Goal: Find specific page/section: Find specific page/section

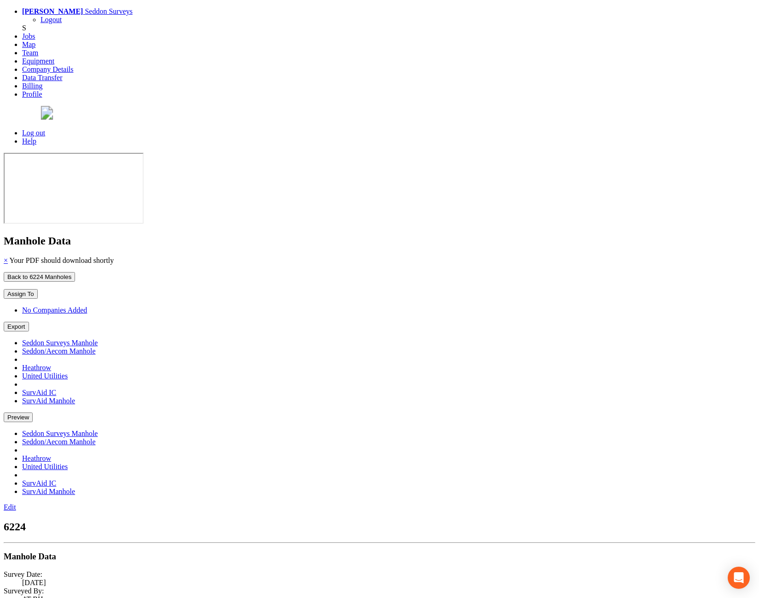
click at [75, 272] on button "Back to 6224 Manholes" at bounding box center [39, 277] width 71 height 10
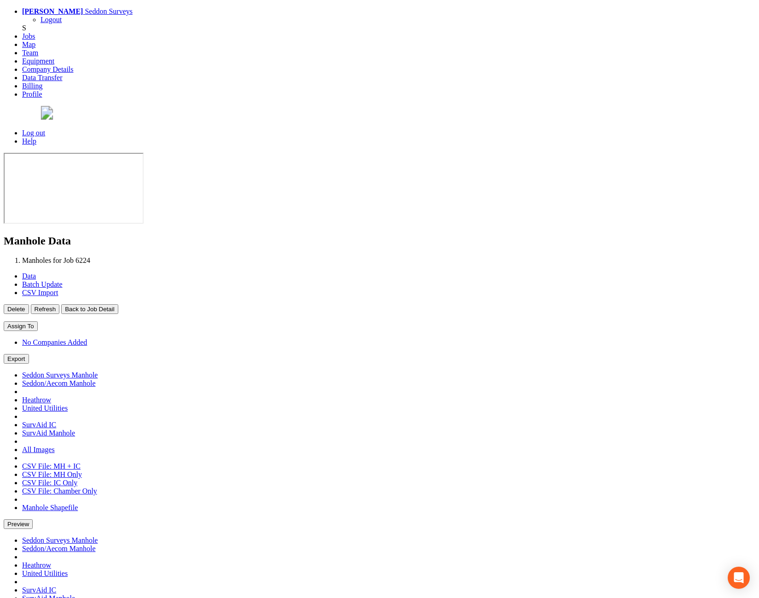
click at [118, 304] on button "Back to Job Detail" at bounding box center [89, 309] width 57 height 10
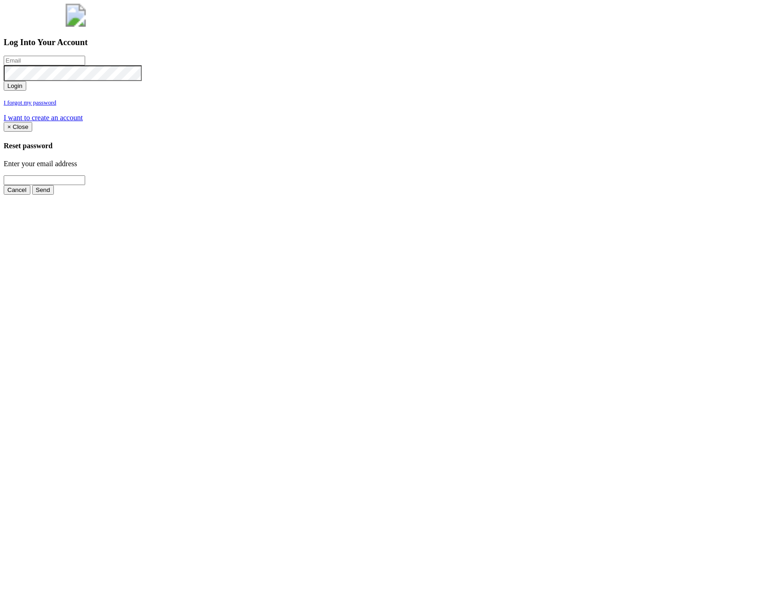
click at [85, 65] on input "email" at bounding box center [45, 61] width 82 height 10
type input "jimmy@pewtress.com"
click at [26, 91] on button "Login" at bounding box center [15, 86] width 23 height 10
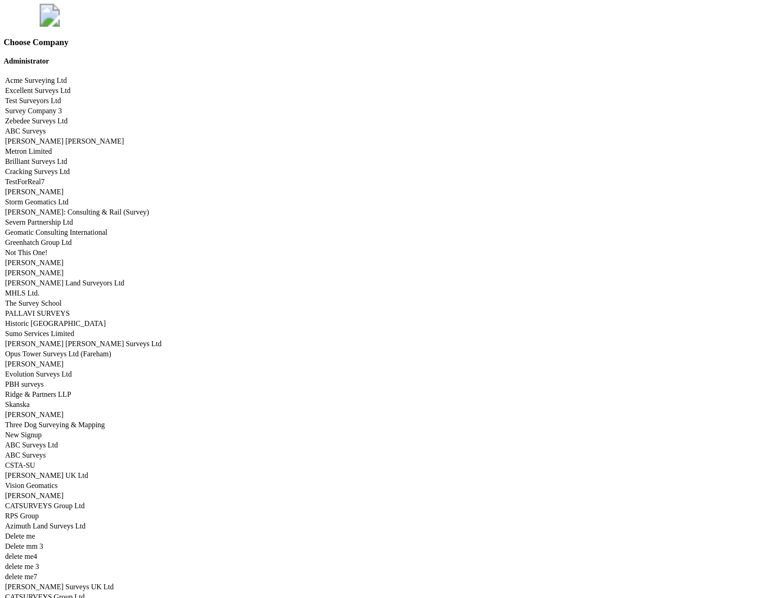
scroll to position [3852, 0]
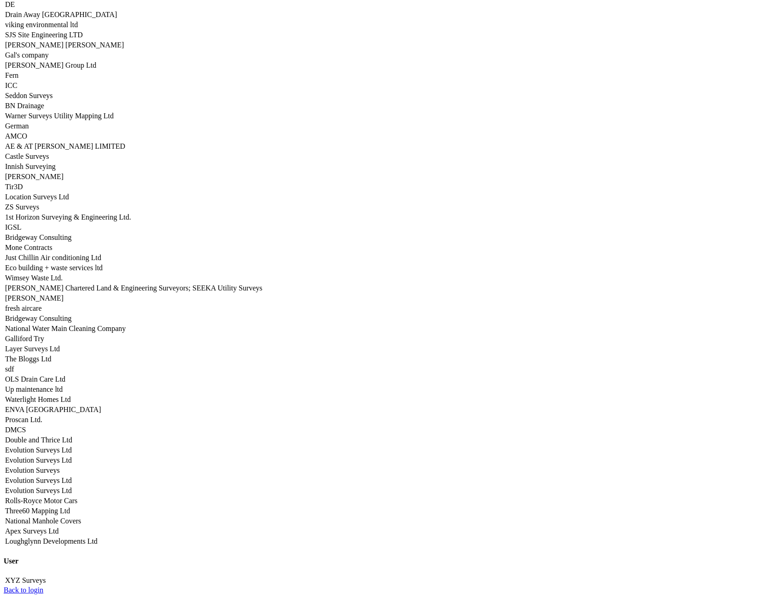
click at [53, 99] on link "Seddon Surveys" at bounding box center [29, 96] width 48 height 8
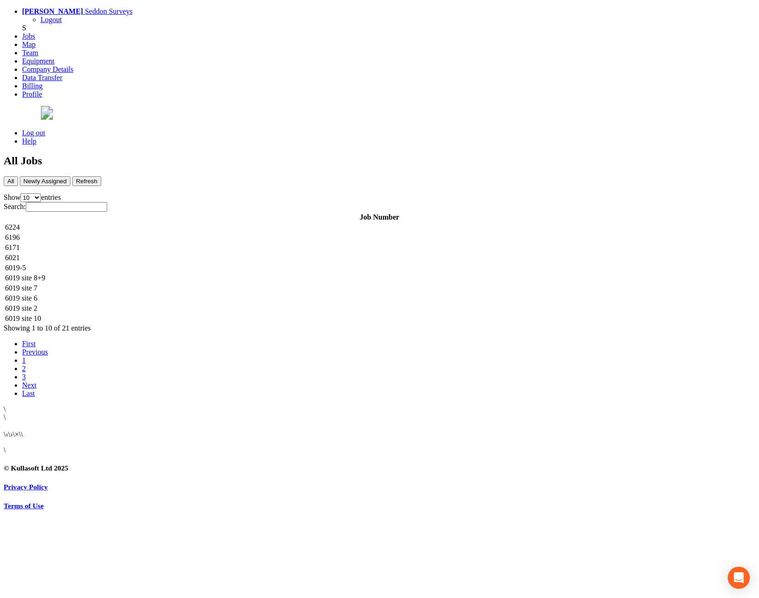
click at [282, 223] on td "6224" at bounding box center [380, 227] width 750 height 9
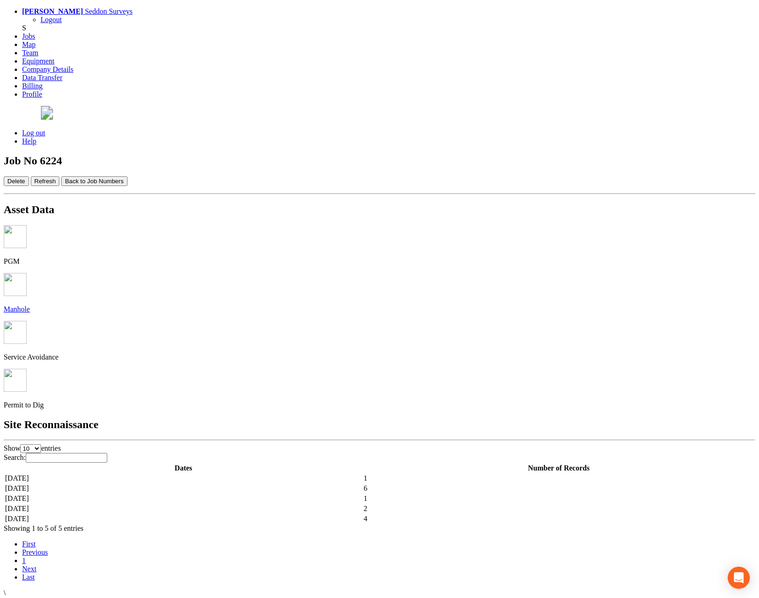
click at [245, 474] on td "[DATE]" at bounding box center [184, 478] width 358 height 9
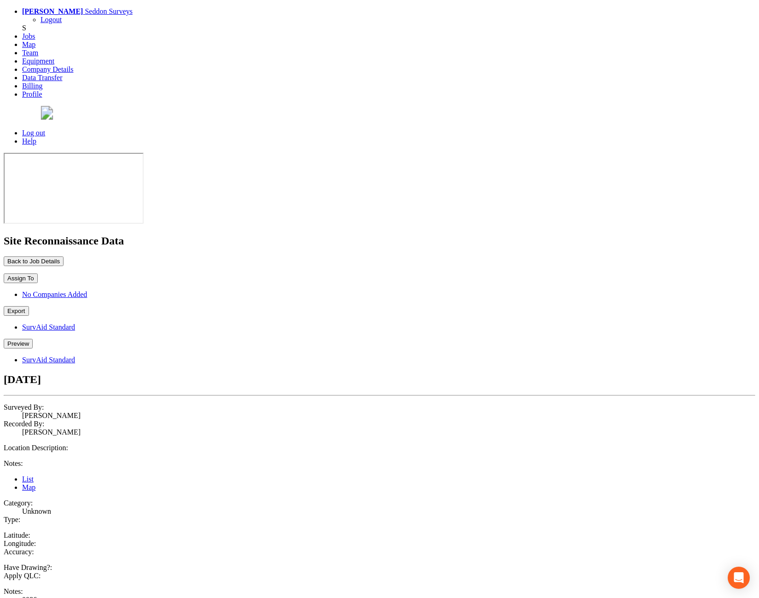
click at [33, 339] on button "Preview" at bounding box center [18, 344] width 29 height 10
click at [75, 356] on link "SurvAid Standard" at bounding box center [48, 360] width 53 height 8
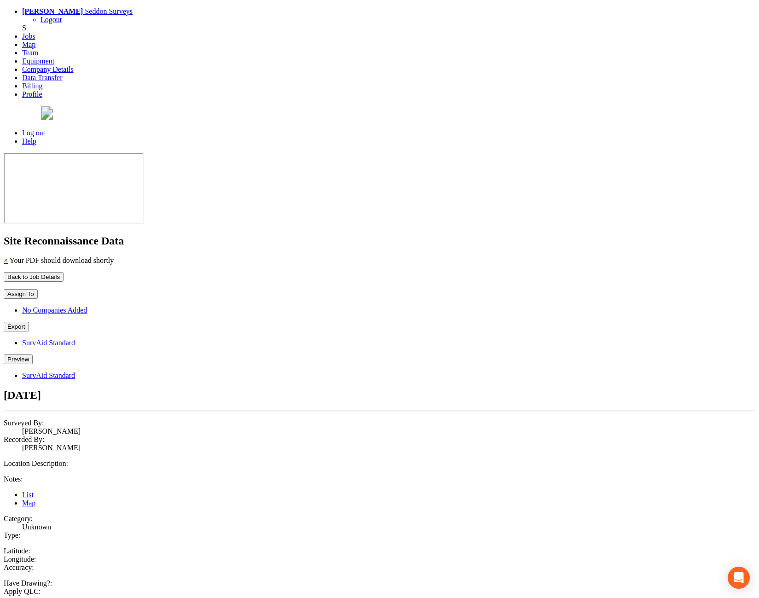
click at [33, 355] on button "Preview" at bounding box center [18, 360] width 29 height 10
click at [75, 372] on link "SurvAid Standard" at bounding box center [48, 376] width 53 height 8
click at [451, 491] on ul "List Map" at bounding box center [380, 499] width 752 height 17
click at [33, 355] on button "Preview" at bounding box center [18, 360] width 29 height 10
click at [75, 372] on link "SurvAid Standard" at bounding box center [48, 376] width 53 height 8
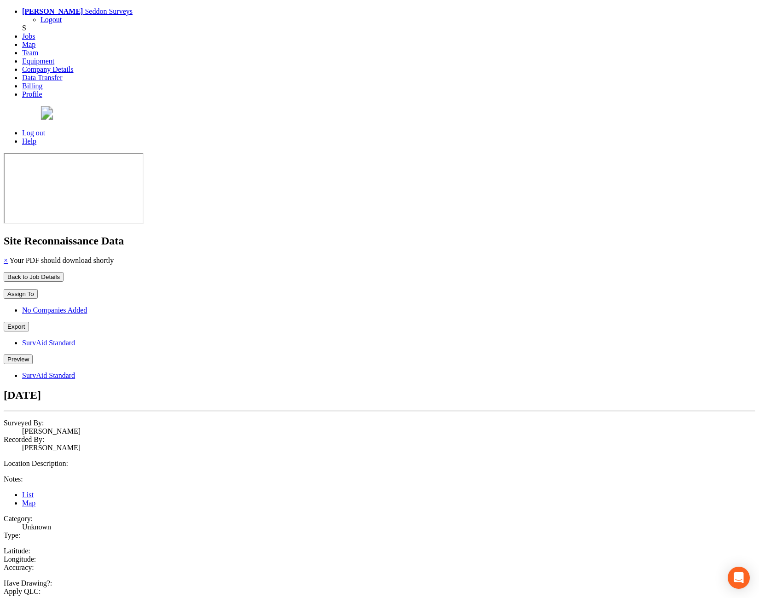
click at [64, 272] on button "Back to Job Details" at bounding box center [34, 277] width 60 height 10
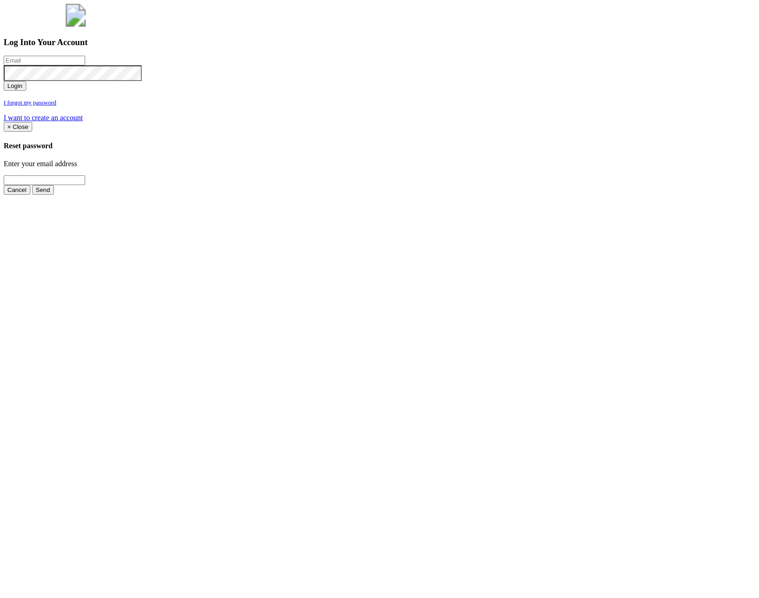
click at [85, 65] on input "email" at bounding box center [45, 61] width 82 height 10
type input "a@a.com"
click at [4, 81] on button "Login" at bounding box center [15, 86] width 23 height 10
